Goal: Task Accomplishment & Management: Manage account settings

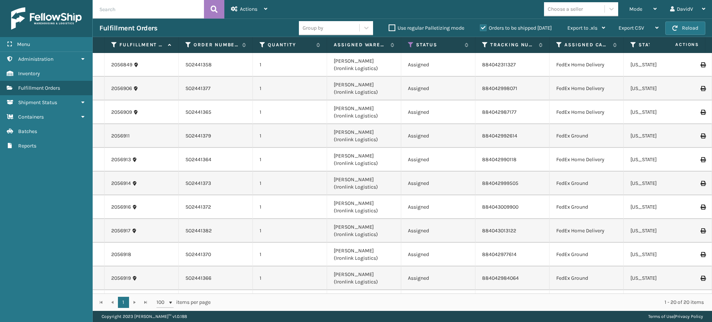
click at [484, 27] on label "Orders to be shipped [DATE]" at bounding box center [516, 28] width 72 height 6
click at [480, 27] on input "Orders to be shipped [DATE]" at bounding box center [480, 26] width 0 height 5
click at [484, 27] on label "Orders to be shipped [DATE]" at bounding box center [516, 28] width 72 height 6
click at [480, 27] on input "Orders to be shipped [DATE]" at bounding box center [480, 26] width 0 height 5
click at [484, 27] on label "Orders to be shipped [DATE]" at bounding box center [516, 28] width 72 height 6
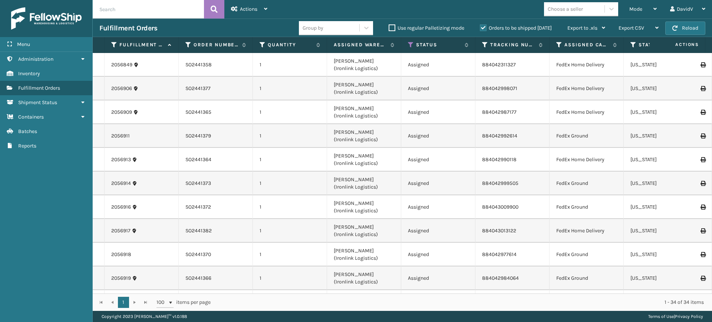
click at [480, 27] on input "Orders to be shipped [DATE]" at bounding box center [480, 26] width 0 height 5
click at [485, 29] on label "Orders to be shipped [DATE]" at bounding box center [516, 28] width 72 height 6
click at [480, 29] on input "Orders to be shipped [DATE]" at bounding box center [480, 26] width 0 height 5
click at [485, 29] on label "Orders to be shipped [DATE]" at bounding box center [516, 28] width 72 height 6
click at [480, 29] on input "Orders to be shipped [DATE]" at bounding box center [480, 26] width 0 height 5
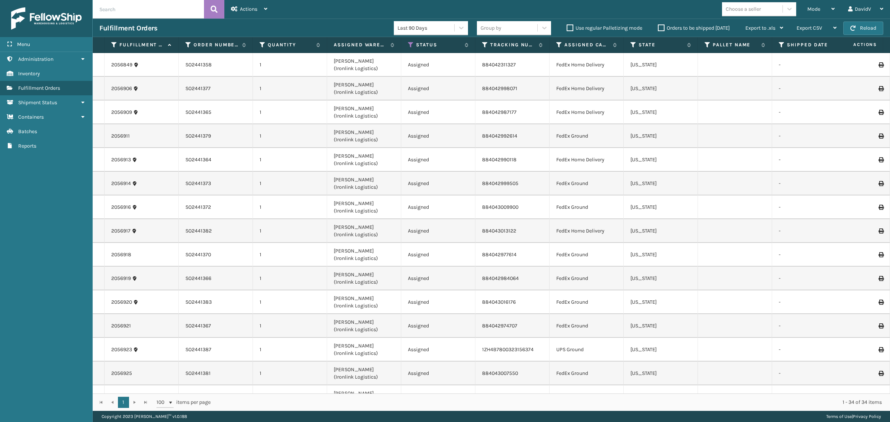
click at [657, 28] on div "Orders to be shipped [DATE]" at bounding box center [695, 28] width 88 height 9
click at [660, 30] on label "Orders to be shipped [DATE]" at bounding box center [694, 28] width 72 height 6
click at [658, 29] on input "Orders to be shipped [DATE]" at bounding box center [658, 26] width 0 height 5
click at [660, 30] on label "Orders to be shipped [DATE]" at bounding box center [694, 28] width 72 height 6
click at [658, 29] on input "Orders to be shipped [DATE]" at bounding box center [658, 26] width 0 height 5
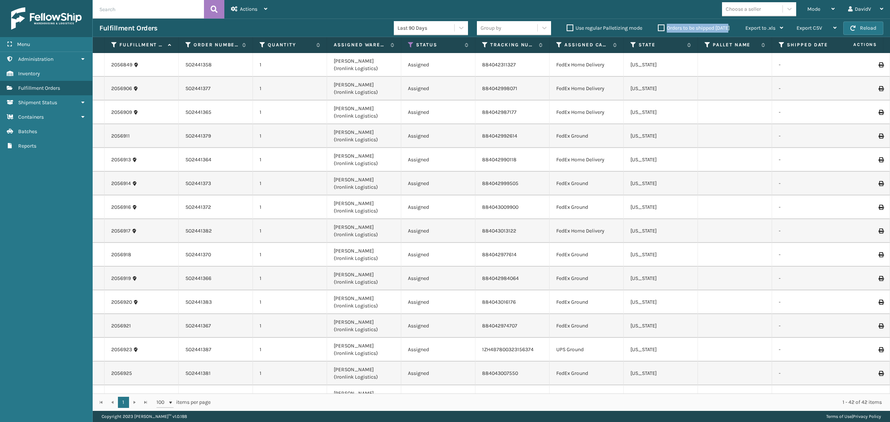
click at [662, 30] on label "Orders to be shipped [DATE]" at bounding box center [694, 28] width 72 height 6
click at [658, 29] on input "Orders to be shipped [DATE]" at bounding box center [658, 26] width 0 height 5
click at [662, 30] on label "Orders to be shipped [DATE]" at bounding box center [694, 28] width 72 height 6
click at [658, 29] on input "Orders to be shipped [DATE]" at bounding box center [658, 26] width 0 height 5
